Goal: Task Accomplishment & Management: Use online tool/utility

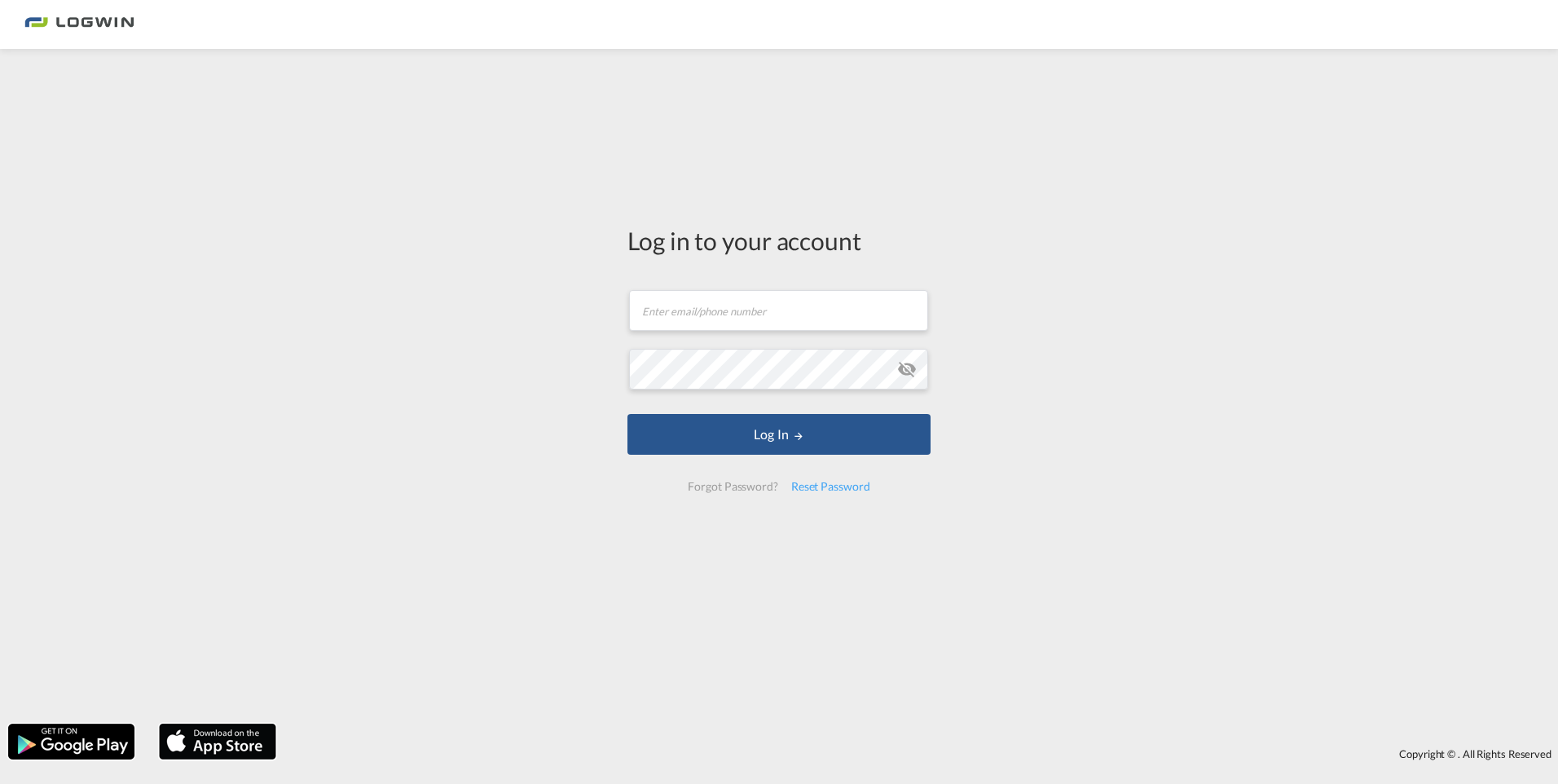
click at [684, 333] on form "Email field is required Password field is required Log In Forgot Password? Rese…" at bounding box center [779, 391] width 303 height 234
drag, startPoint x: 683, startPoint y: 314, endPoint x: 683, endPoint y: 324, distance: 10.0
click at [683, 315] on input "text" at bounding box center [778, 310] width 299 height 40
type input "[PERSON_NAME][EMAIL_ADDRESS][DOMAIN_NAME]"
click at [628, 414] on button "Log In" at bounding box center [779, 434] width 303 height 40
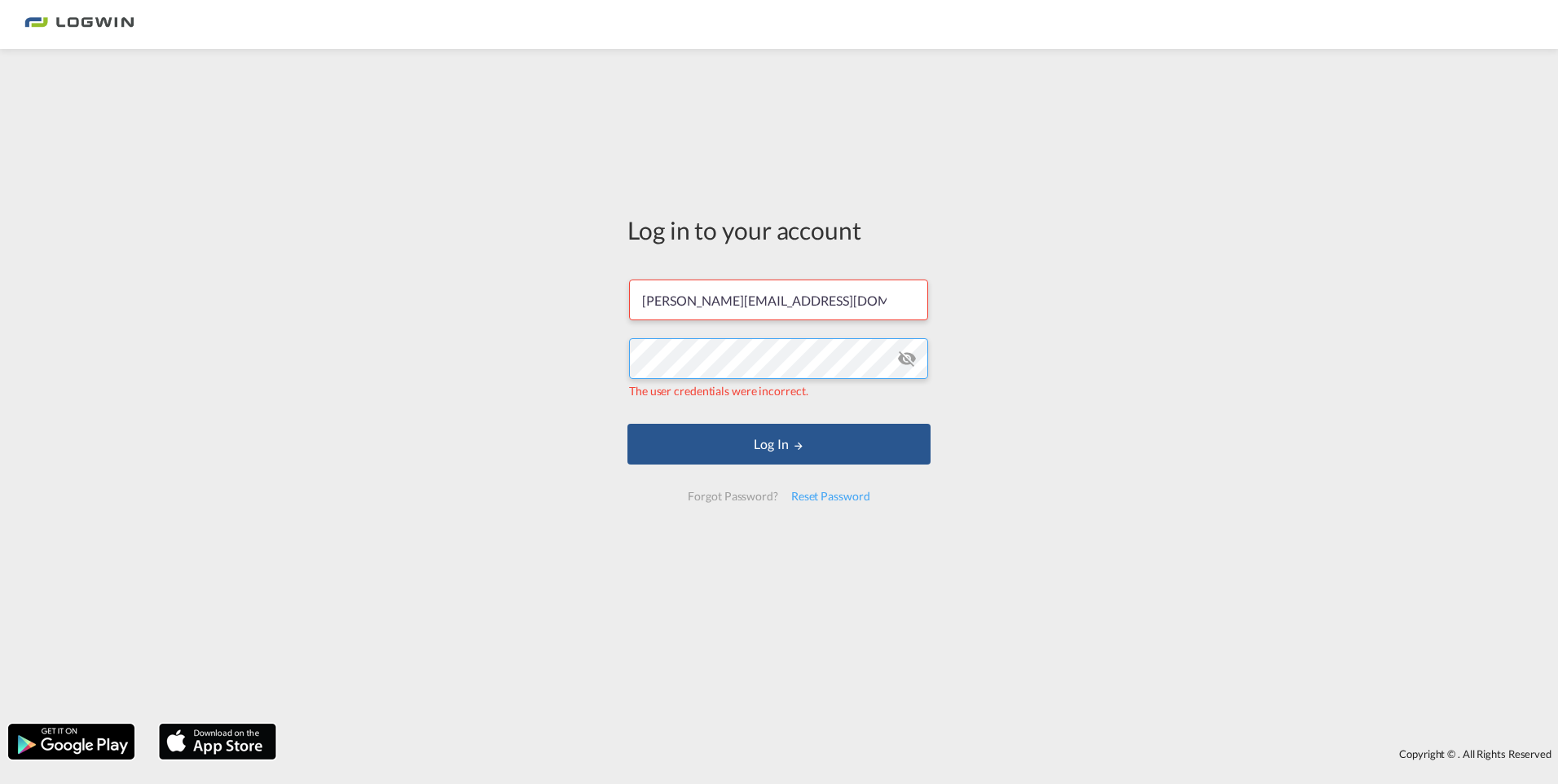
click at [0, 439] on html "Log in to your account [PERSON_NAME][EMAIL_ADDRESS][DOMAIN_NAME] The user crede…" at bounding box center [779, 392] width 1558 height 784
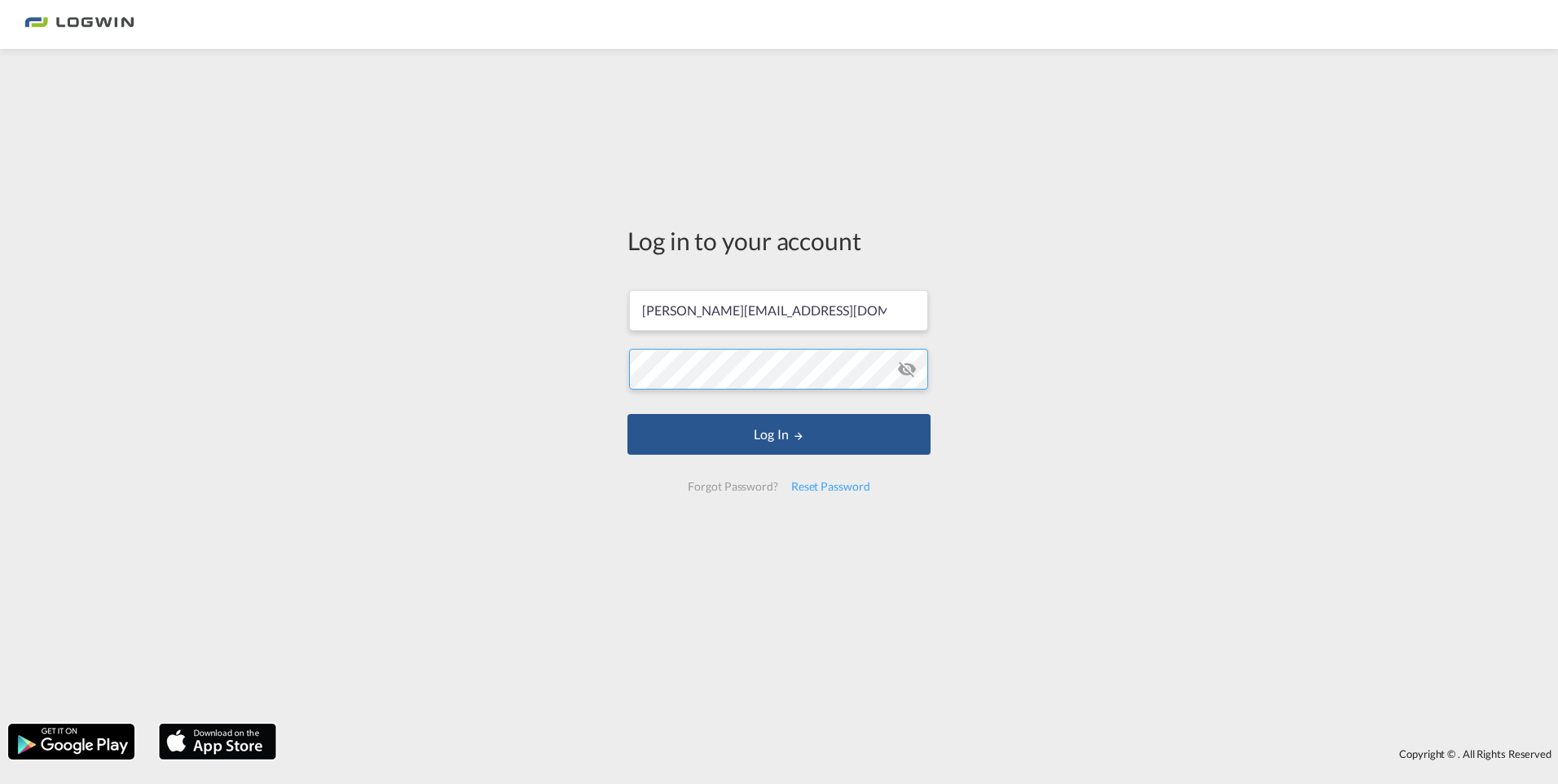
click at [628, 414] on button "Log In" at bounding box center [779, 434] width 303 height 40
